Goal: Use online tool/utility: Utilize a website feature to perform a specific function

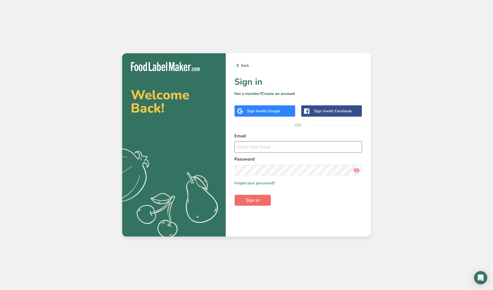
type input "[EMAIL_ADDRESS][DOMAIN_NAME]"
click at [252, 195] on button "Sign in" at bounding box center [253, 200] width 36 height 11
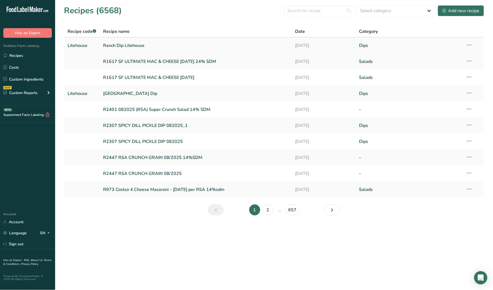
click at [109, 44] on link "Ranch Dip Litehouse" at bounding box center [195, 46] width 185 height 12
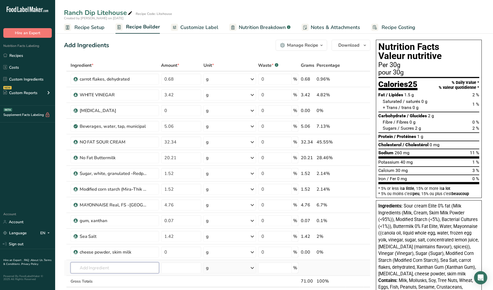
click at [102, 271] on input "text" at bounding box center [115, 267] width 89 height 11
click at [130, 254] on div "cheese powder, skim milk" at bounding box center [114, 252] width 69 height 7
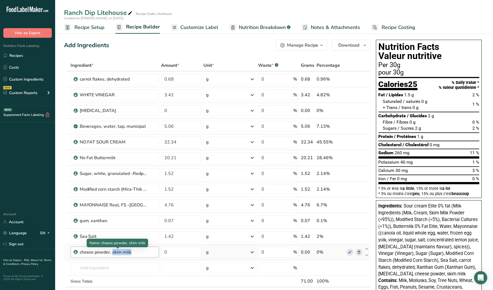
click at [130, 254] on div "cheese powder, skim milk" at bounding box center [114, 252] width 69 height 7
click at [139, 264] on input "text" at bounding box center [115, 267] width 89 height 11
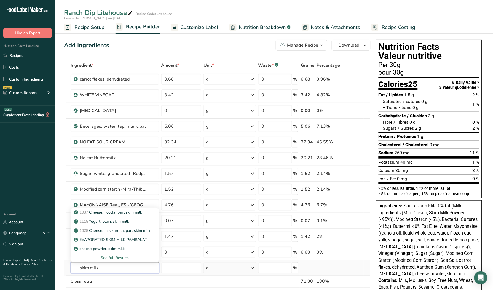
type input "skim milk"
click at [119, 257] on div "See full Results" at bounding box center [115, 258] width 80 height 6
